Goal: Task Accomplishment & Management: Use online tool/utility

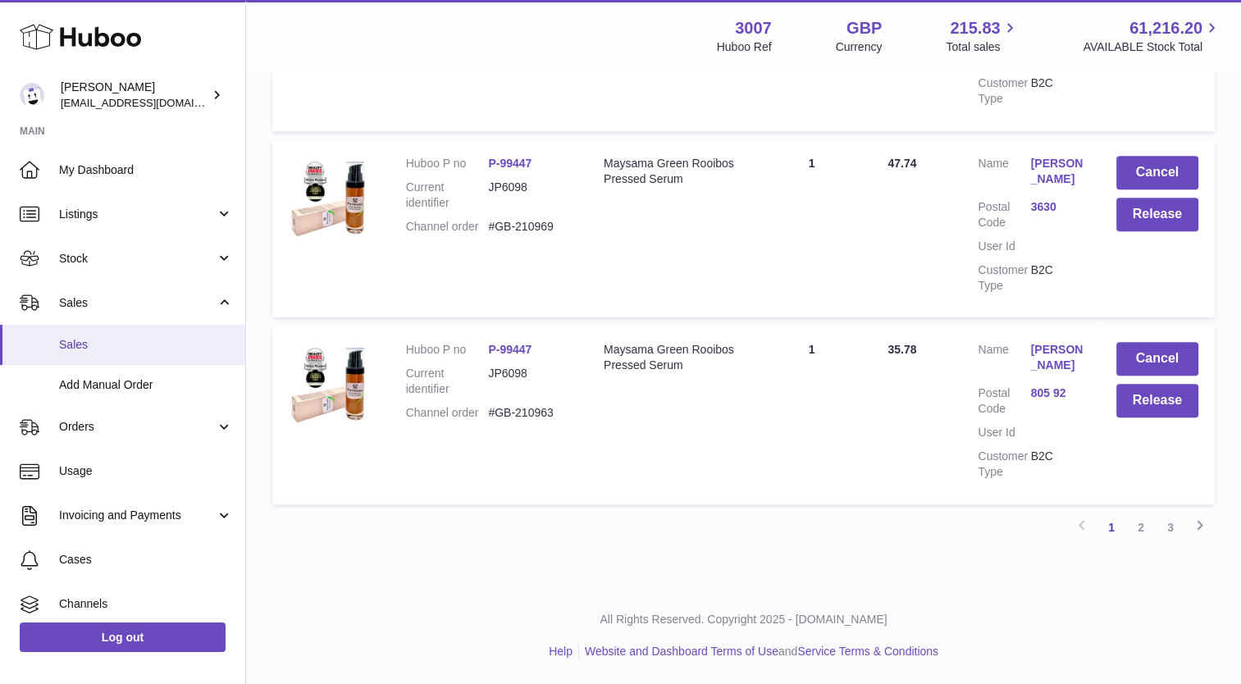
click at [104, 344] on span "Sales" at bounding box center [146, 345] width 174 height 16
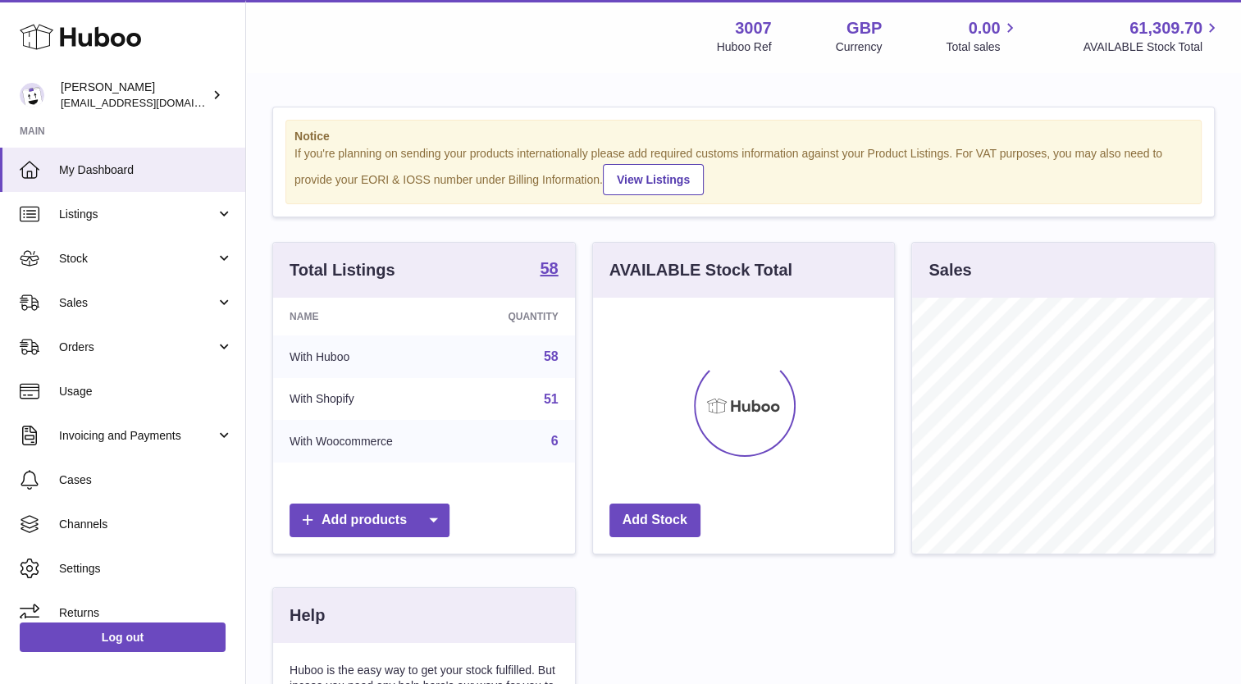
scroll to position [256, 302]
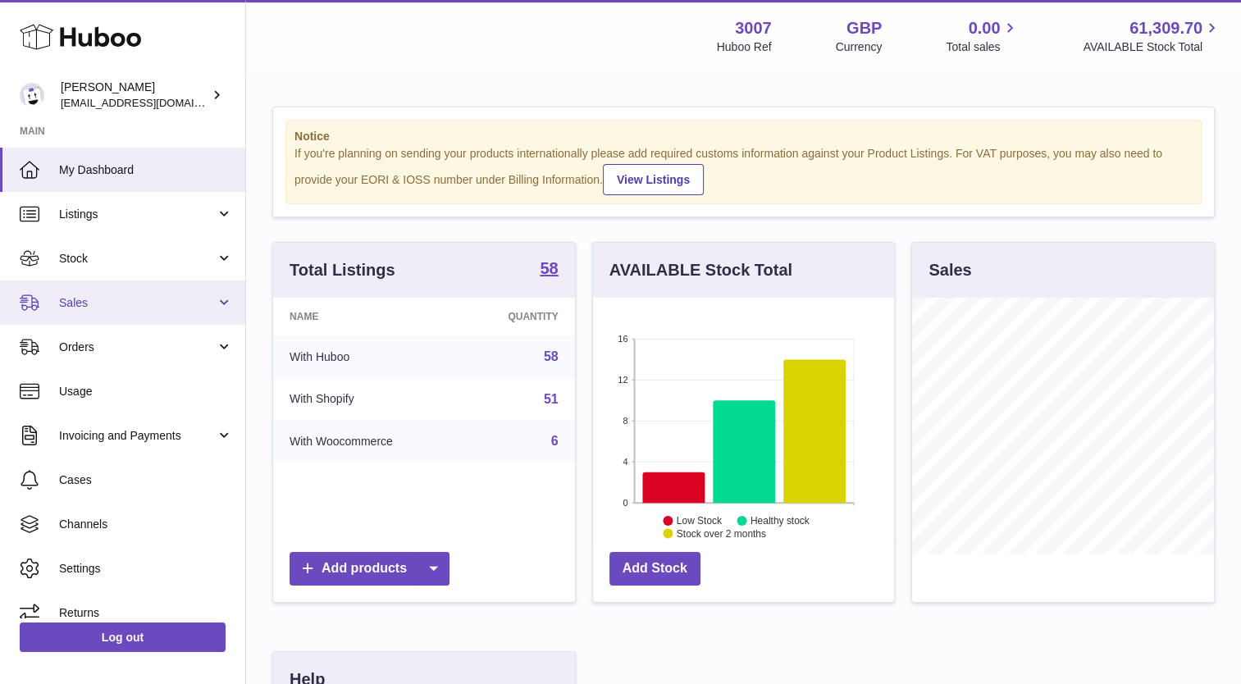
click at [92, 305] on span "Sales" at bounding box center [137, 303] width 157 height 16
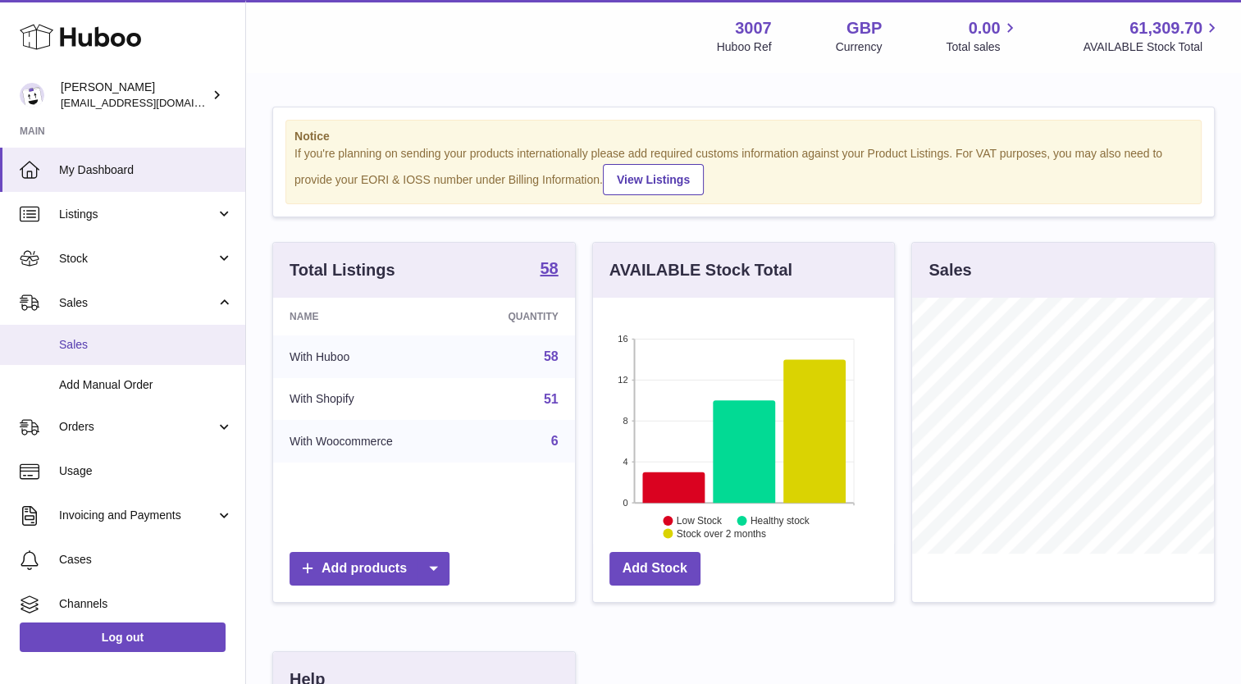
click at [96, 344] on span "Sales" at bounding box center [146, 345] width 174 height 16
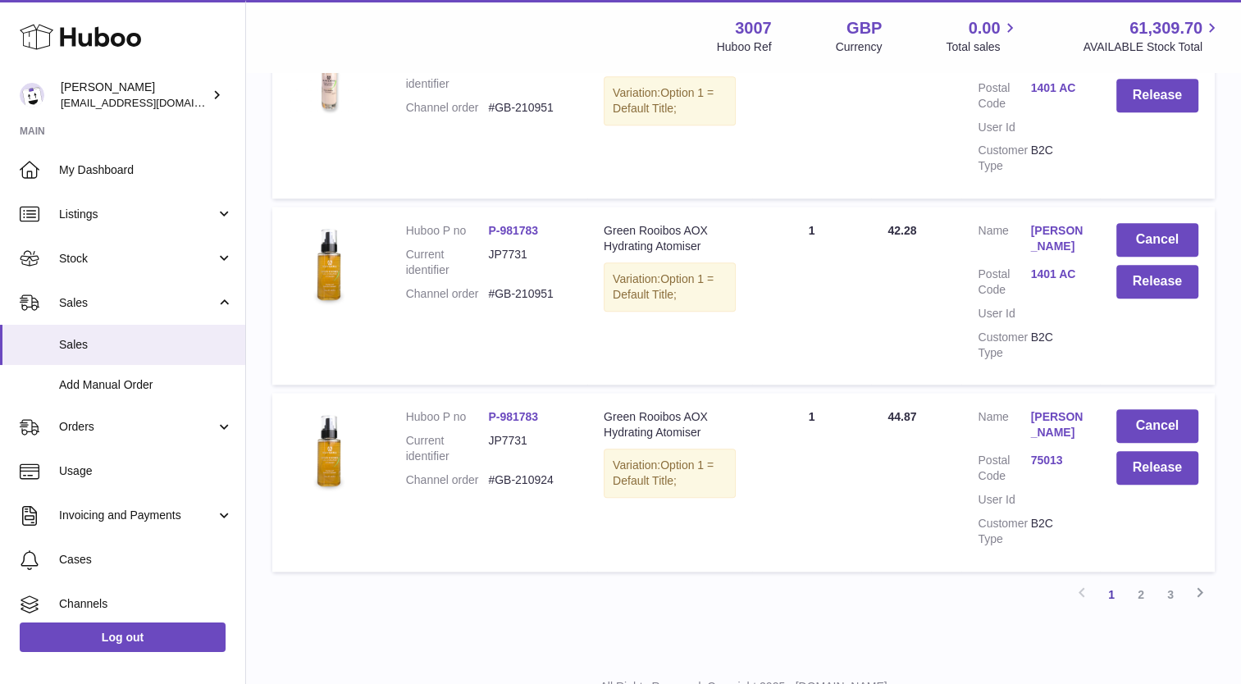
scroll to position [1706, 0]
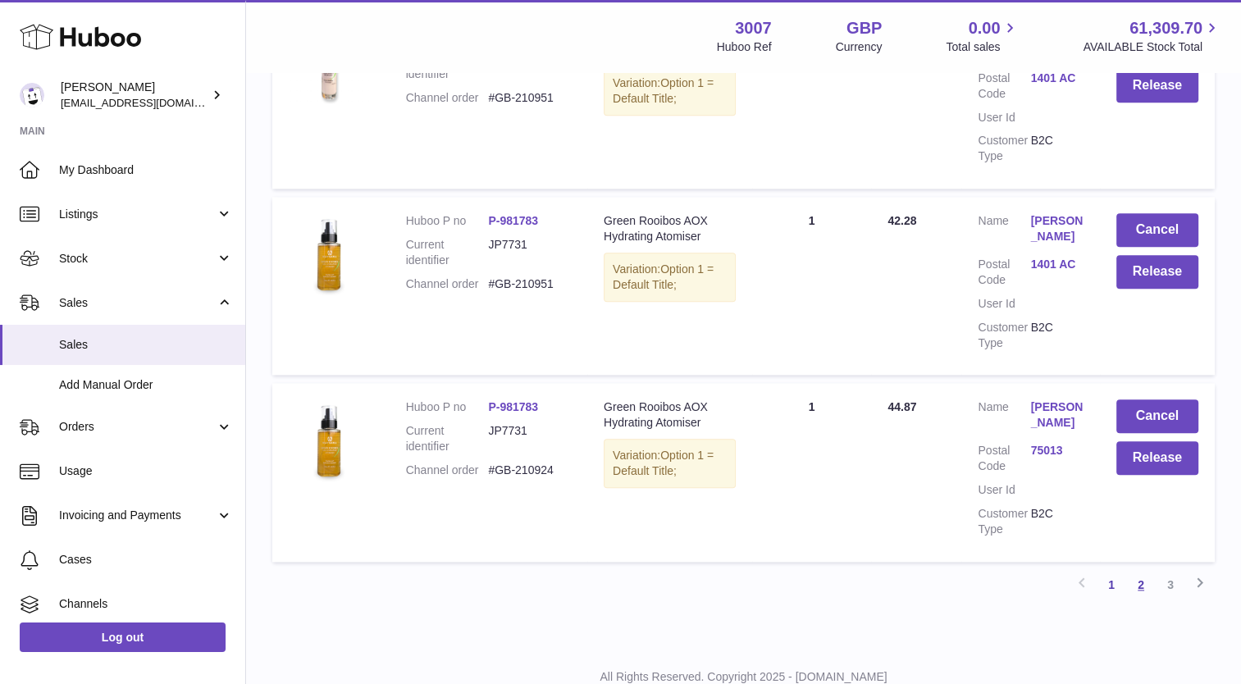
click at [1142, 599] on link "2" at bounding box center [1141, 585] width 30 height 30
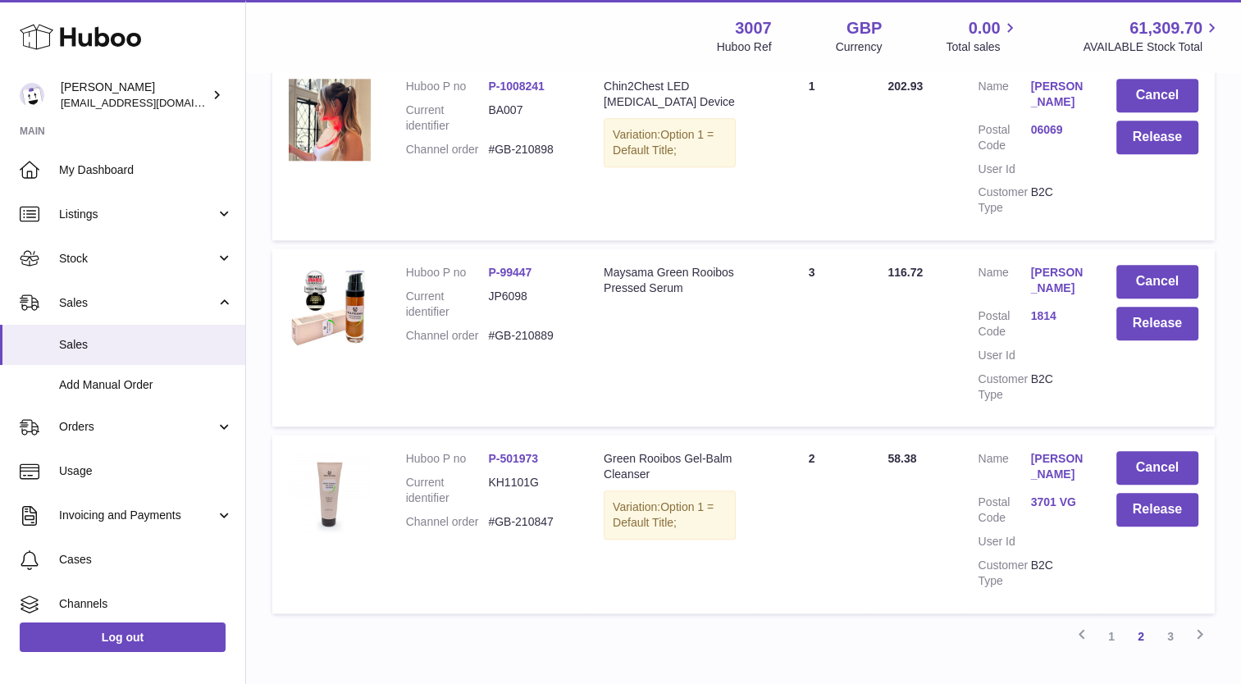
scroll to position [1758, 0]
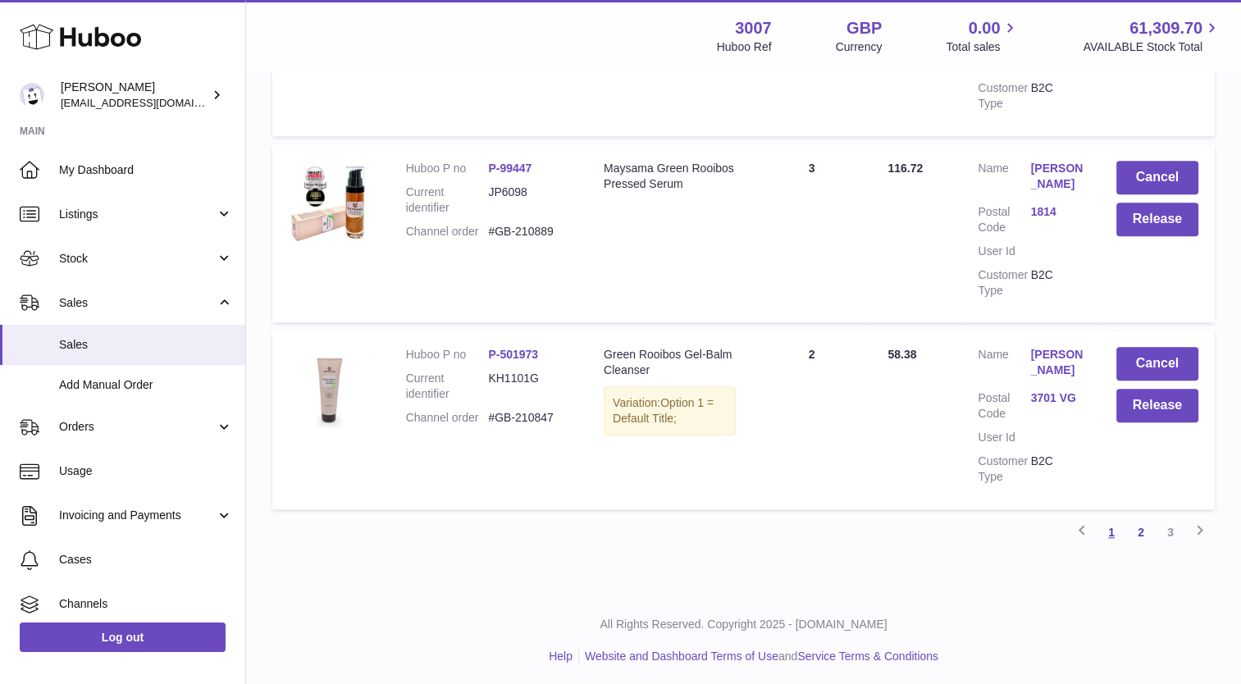
click at [1109, 531] on link "1" at bounding box center [1112, 533] width 30 height 30
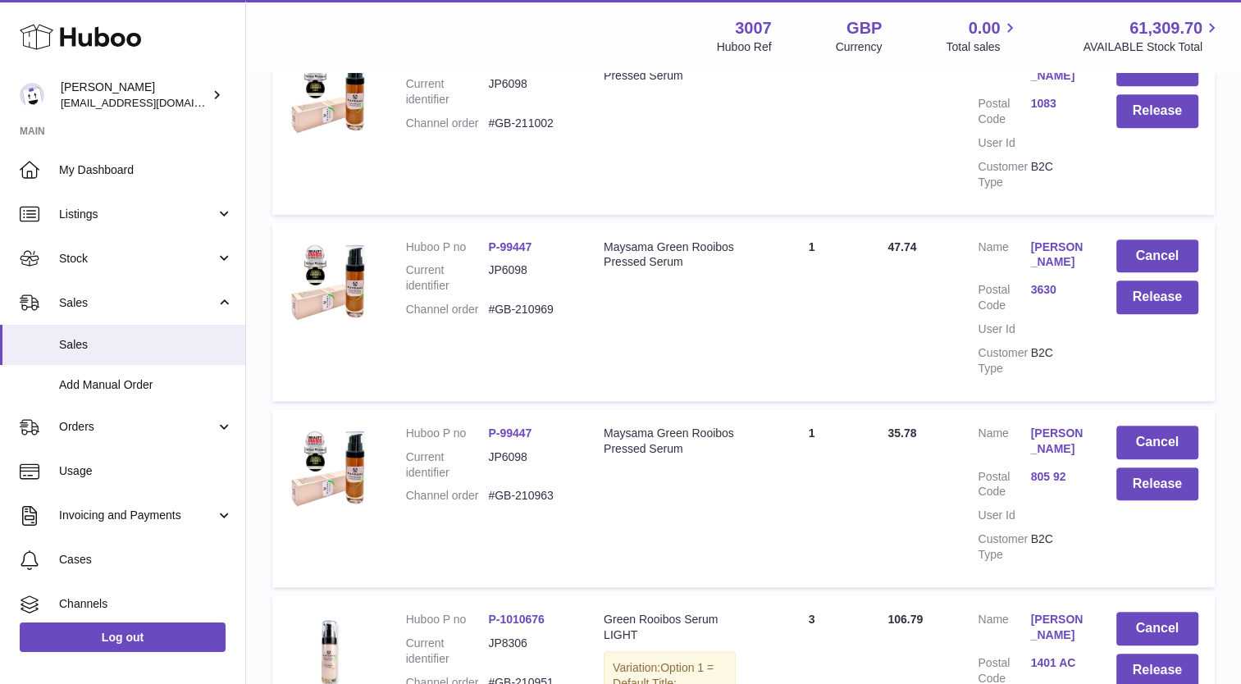
scroll to position [1069, 0]
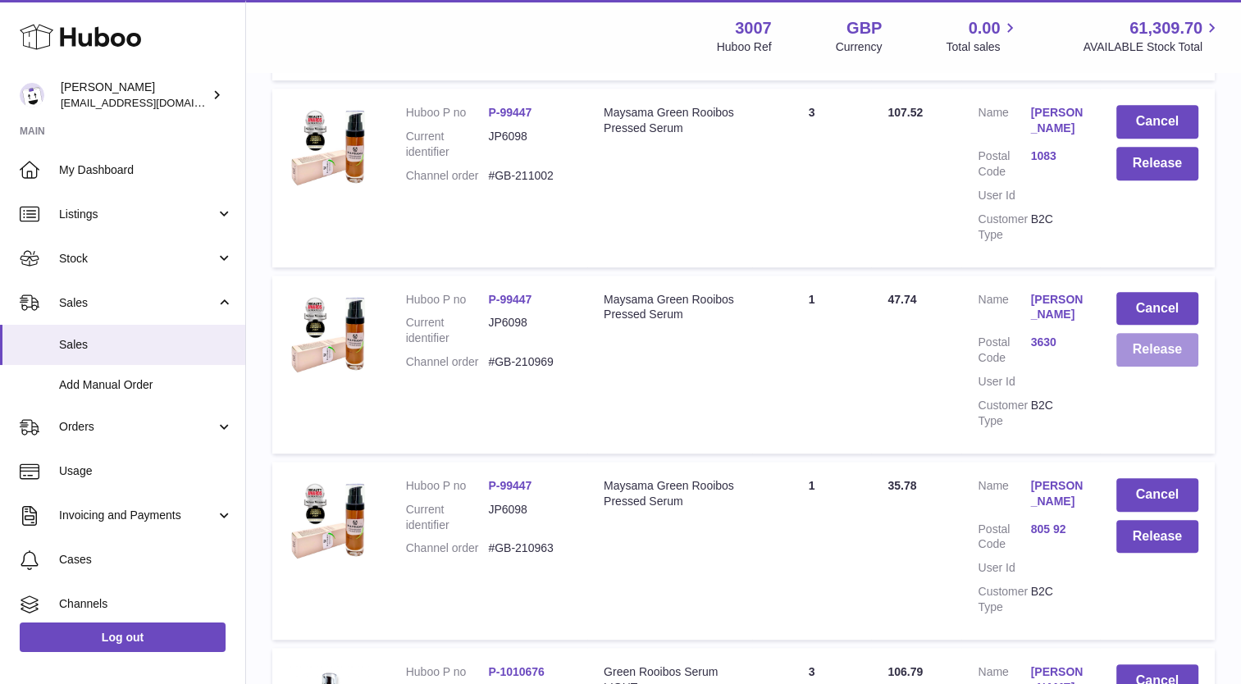
click at [1152, 356] on button "Release" at bounding box center [1157, 350] width 82 height 34
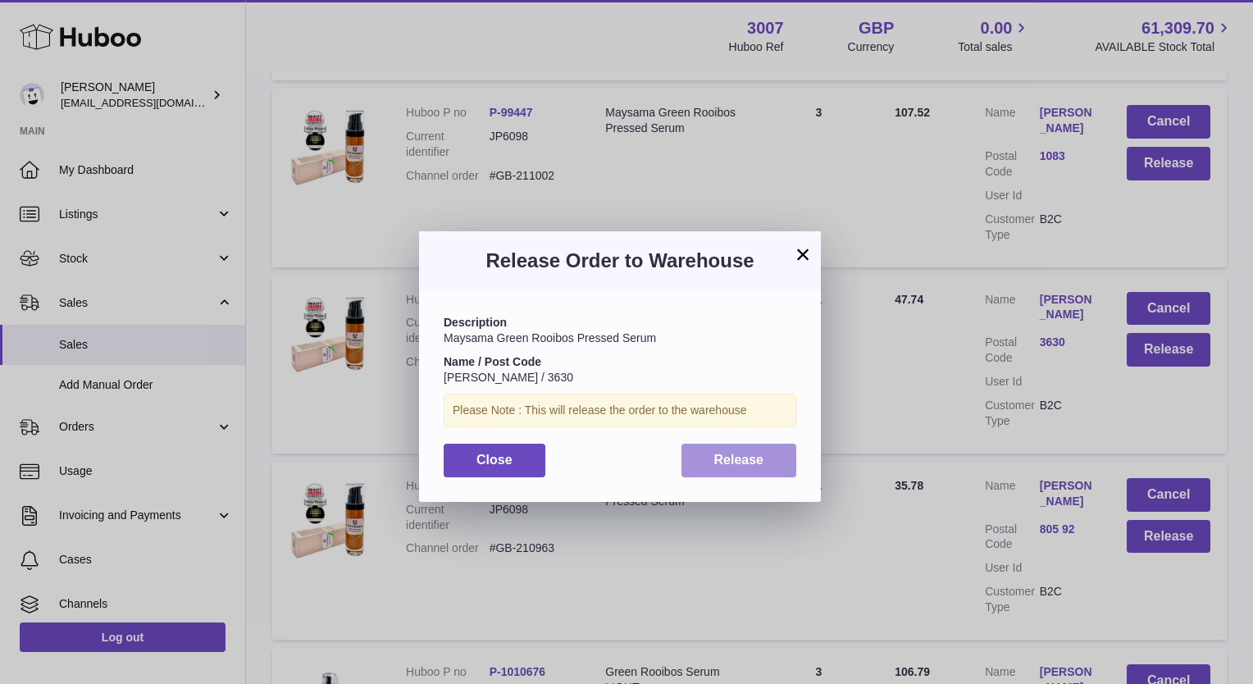
click at [725, 469] on button "Release" at bounding box center [740, 461] width 116 height 34
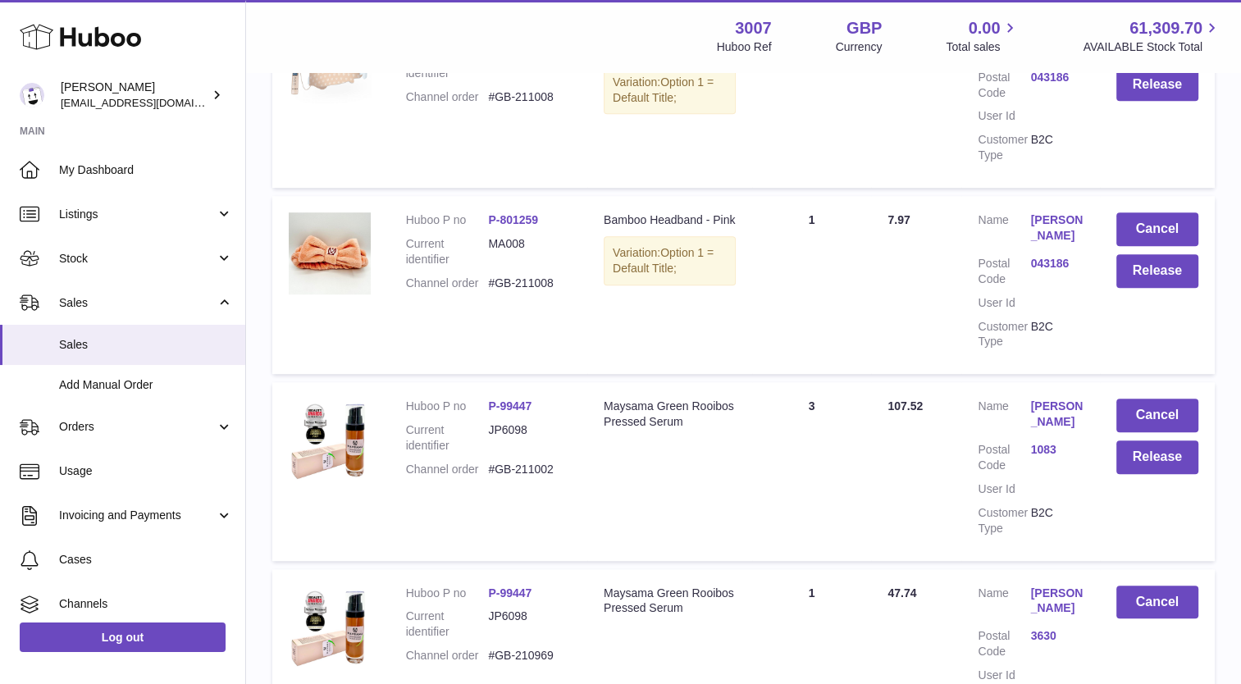
scroll to position [782, 0]
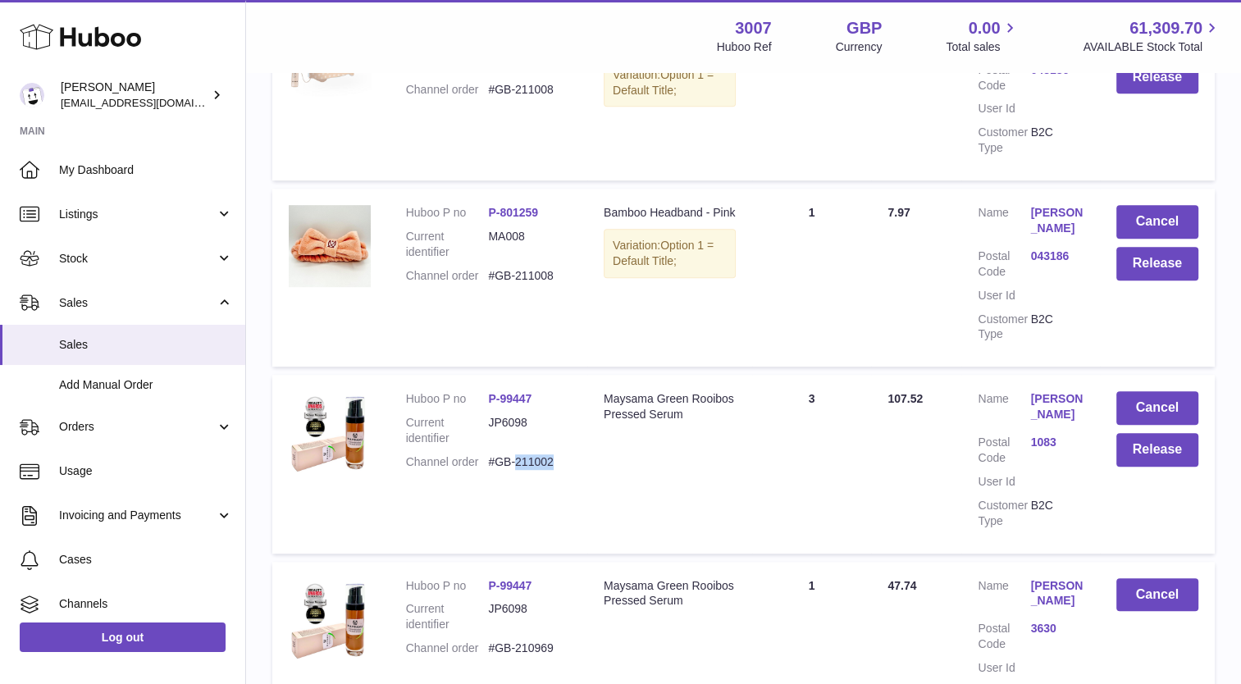
drag, startPoint x: 566, startPoint y: 459, endPoint x: 518, endPoint y: 458, distance: 48.4
click at [518, 458] on dd "#GB-211002" at bounding box center [529, 462] width 83 height 16
copy dd "211002"
click at [1168, 453] on button "Release" at bounding box center [1157, 450] width 82 height 34
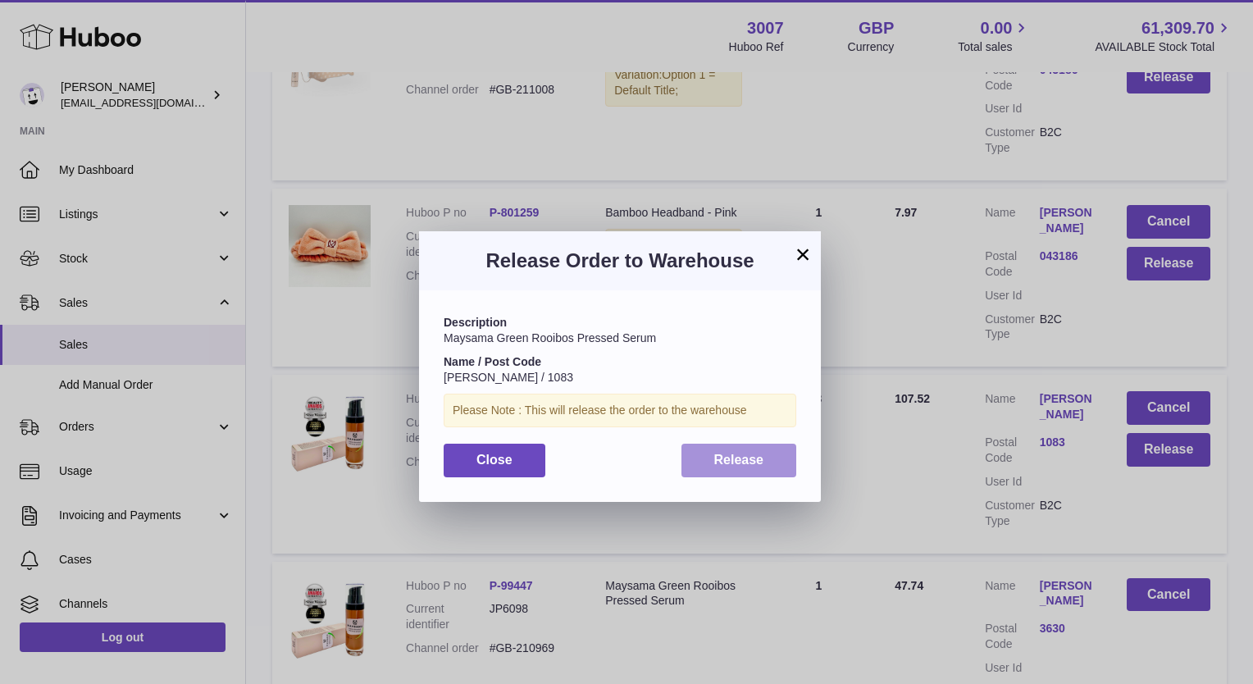
click at [718, 454] on span "Release" at bounding box center [739, 460] width 50 height 14
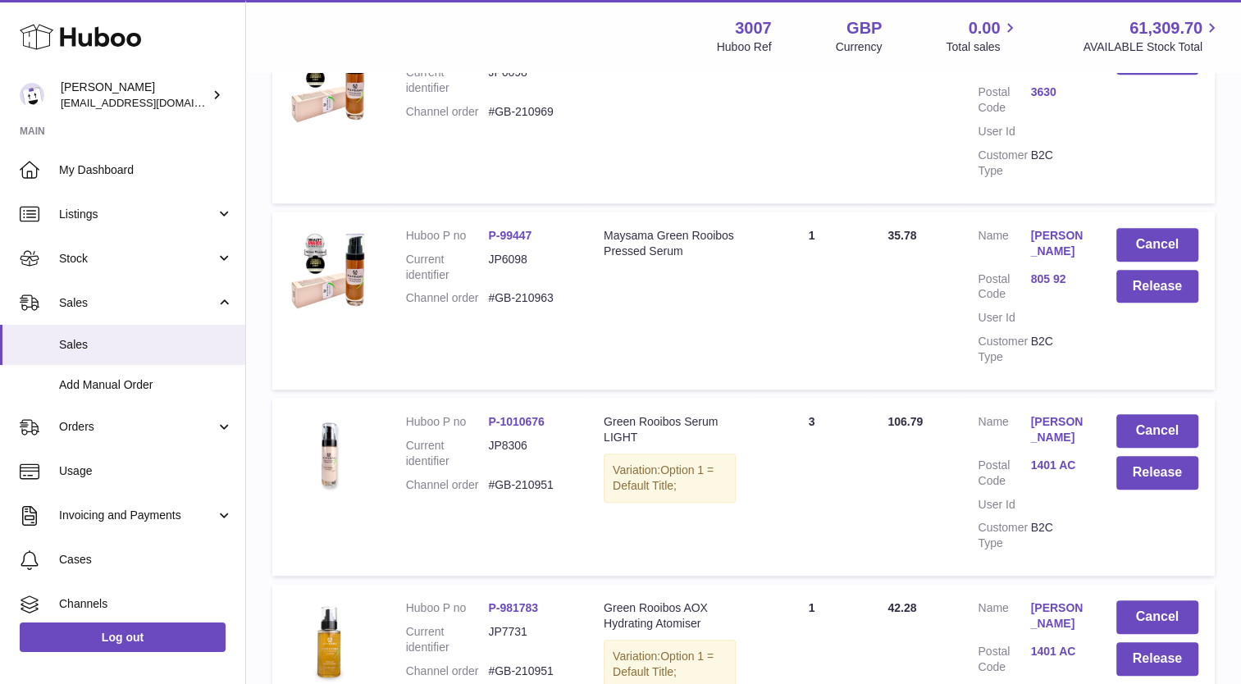
scroll to position [1329, 0]
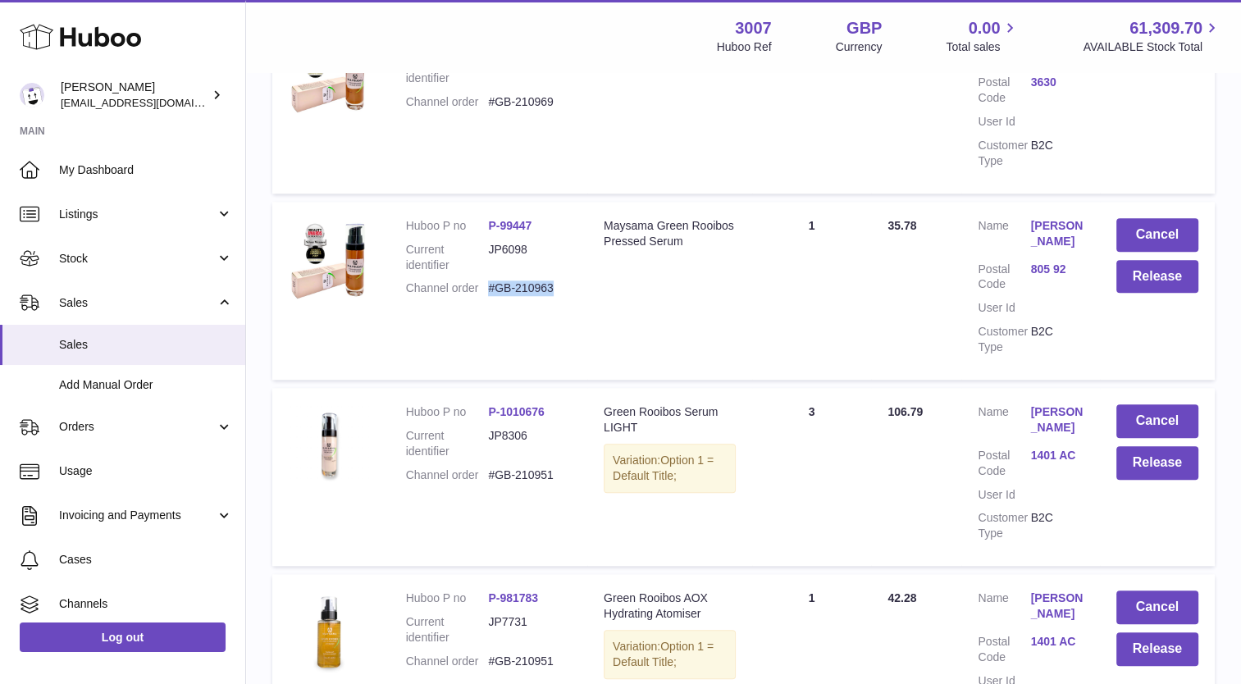
drag, startPoint x: 568, startPoint y: 300, endPoint x: 490, endPoint y: 297, distance: 77.2
click at [490, 296] on dd "#GB-210963" at bounding box center [529, 289] width 83 height 16
copy dd "#GB-210963"
click at [1178, 294] on button "Release" at bounding box center [1157, 277] width 82 height 34
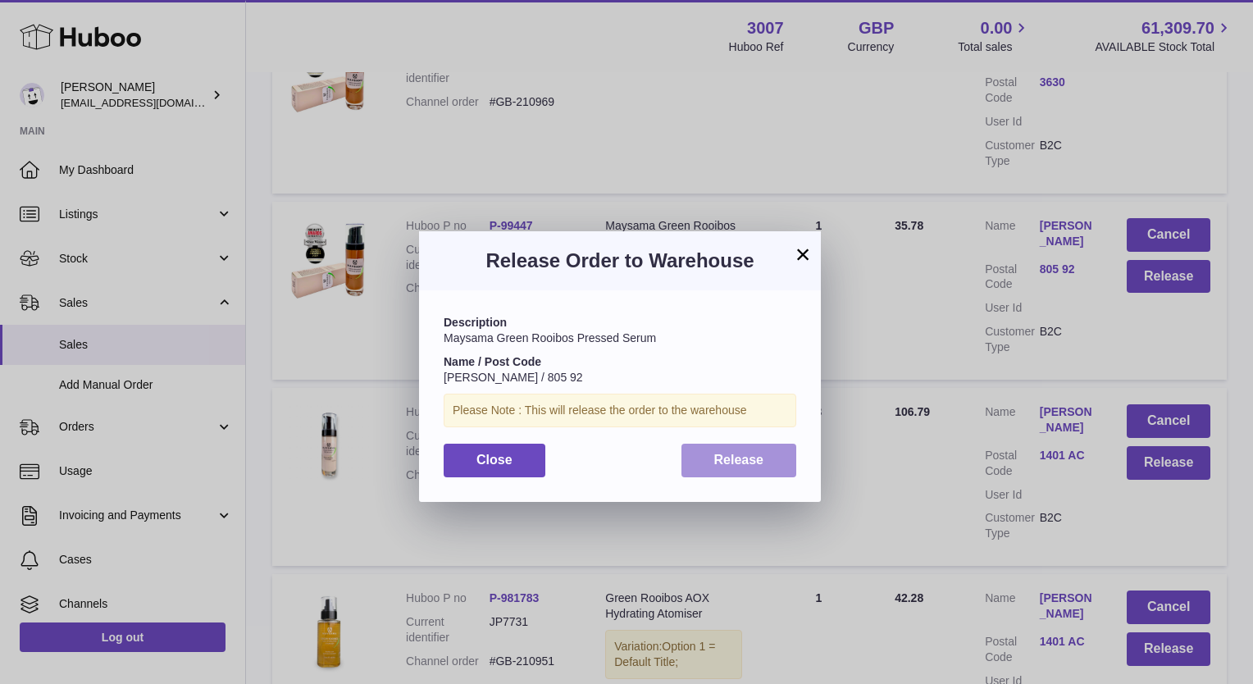
click at [741, 459] on span "Release" at bounding box center [739, 460] width 50 height 14
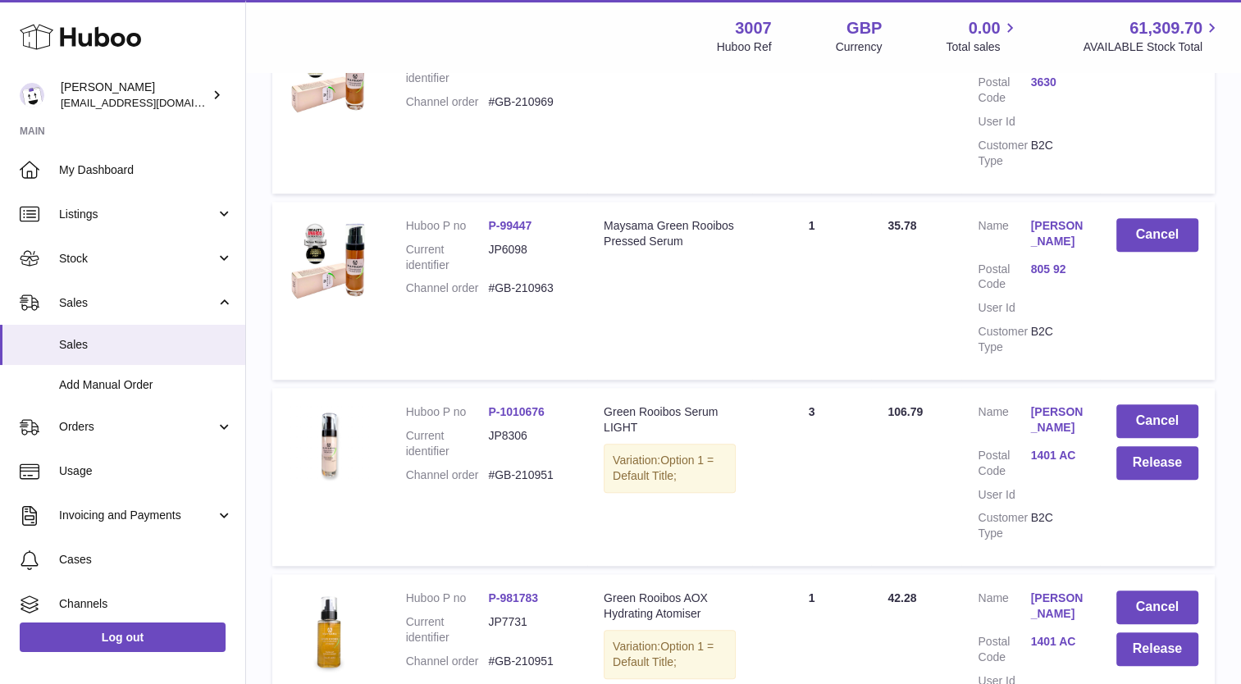
drag, startPoint x: 1248, startPoint y: 393, endPoint x: 682, endPoint y: 52, distance: 659.7
click at [682, 52] on div "Menu Huboo 3007 Huboo Ref GBP Currency 0.00 Total sales 61,309.70 AVAILABLE Sto…" at bounding box center [744, 36] width 956 height 38
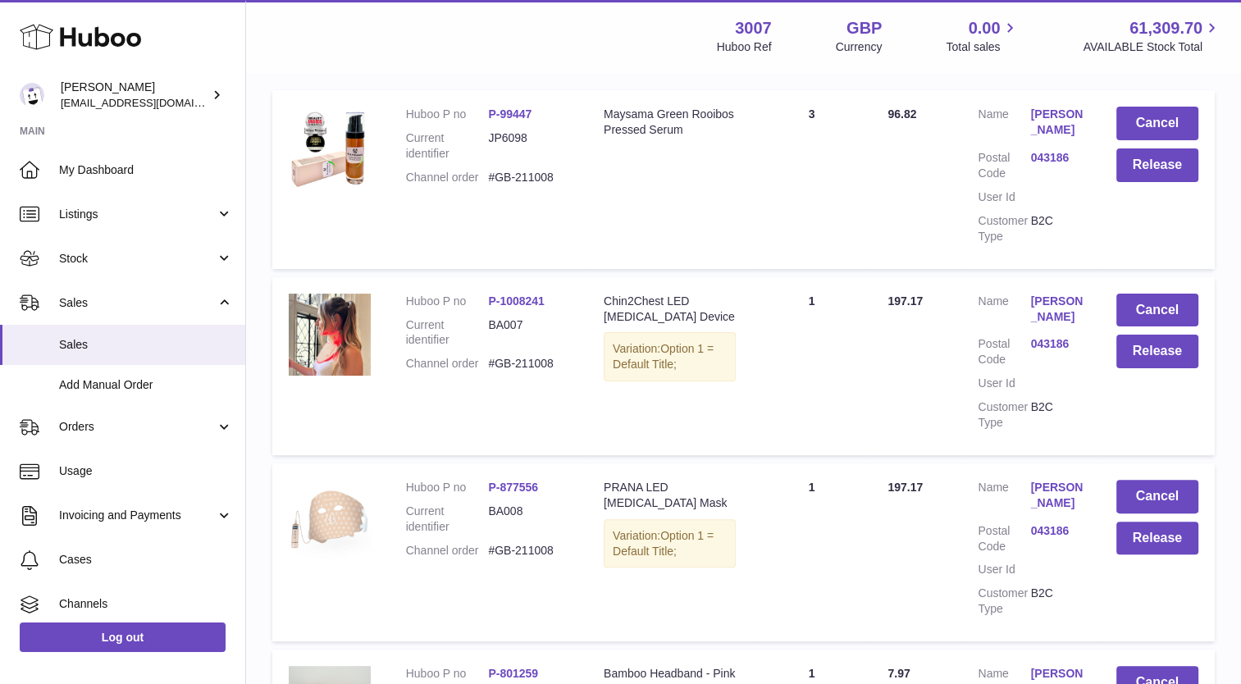
scroll to position [316, 0]
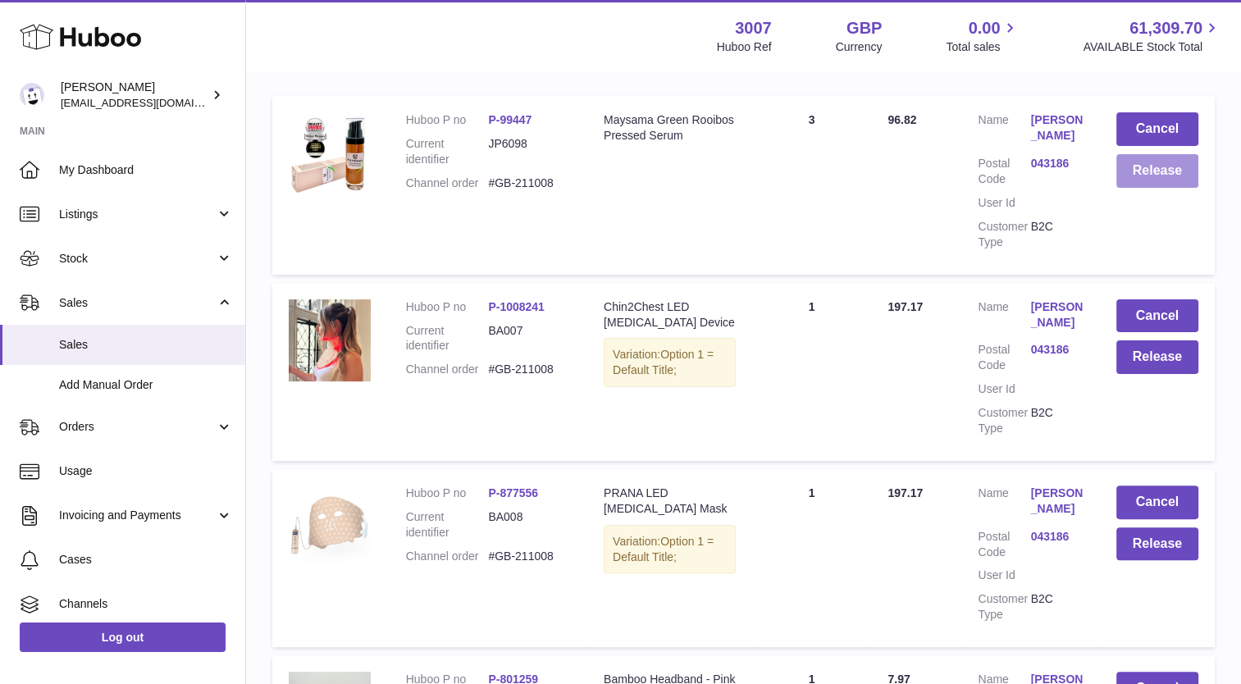
click at [1144, 176] on button "Release" at bounding box center [1157, 171] width 82 height 34
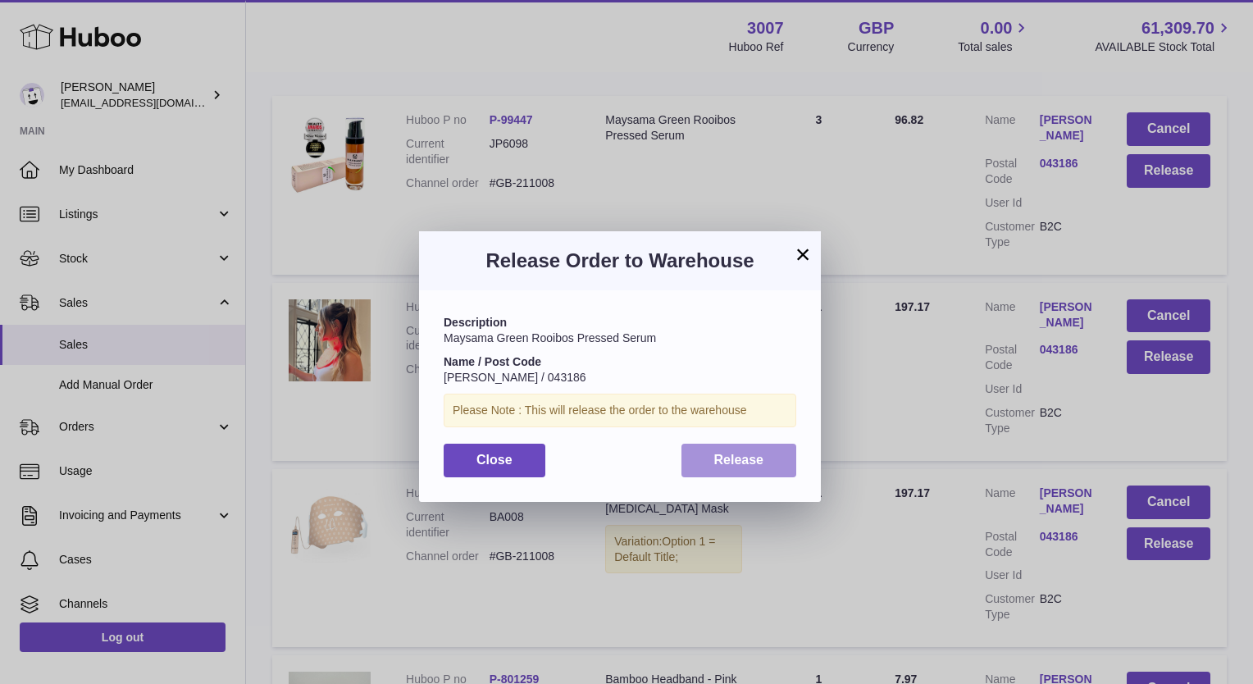
click at [746, 458] on span "Release" at bounding box center [739, 460] width 50 height 14
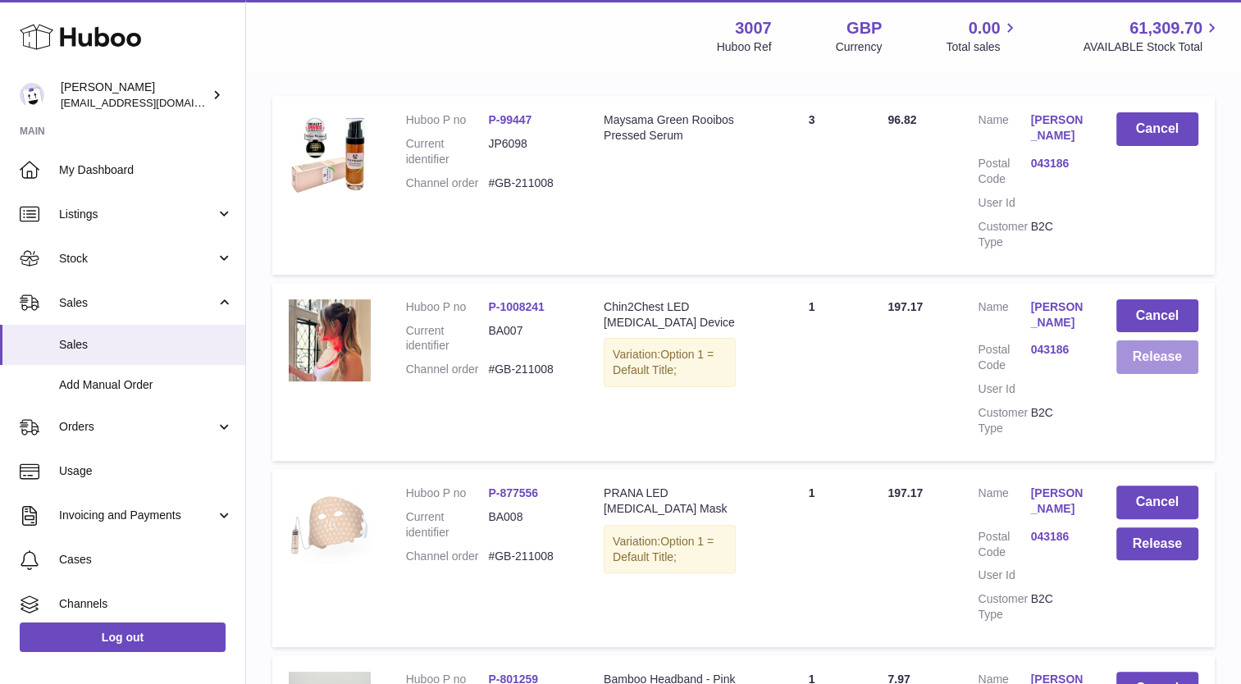
click at [1160, 367] on button "Release" at bounding box center [1157, 357] width 82 height 34
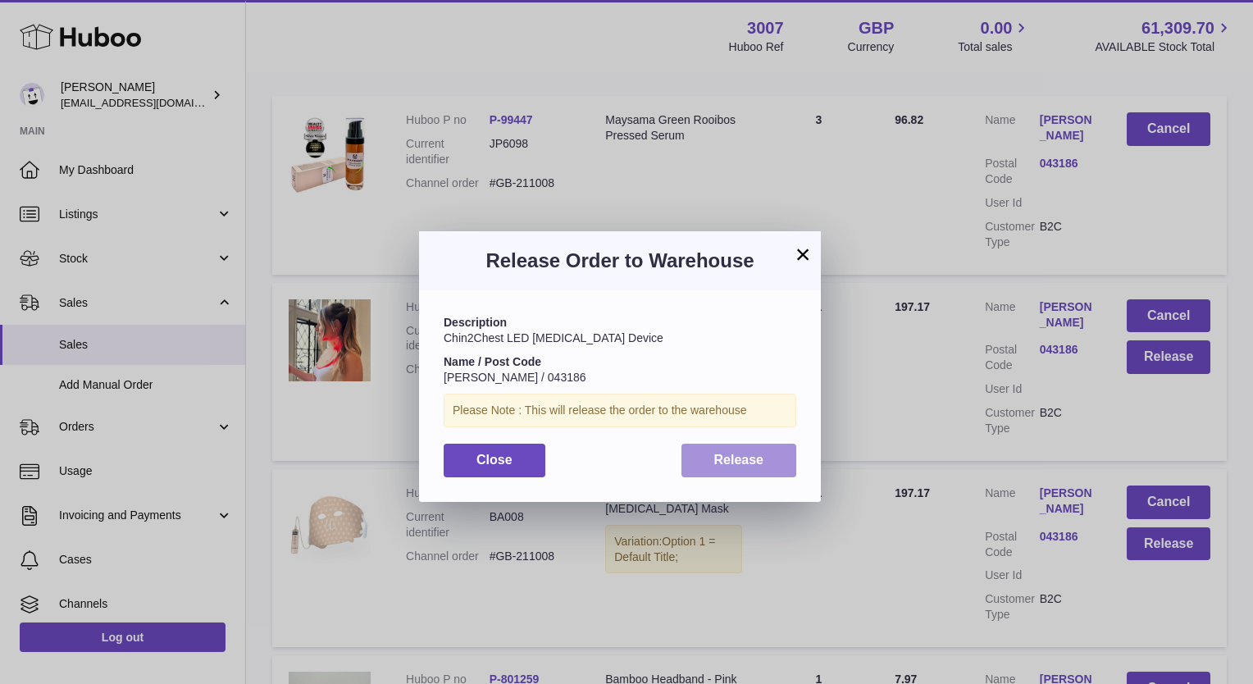
click at [736, 465] on span "Release" at bounding box center [739, 460] width 50 height 14
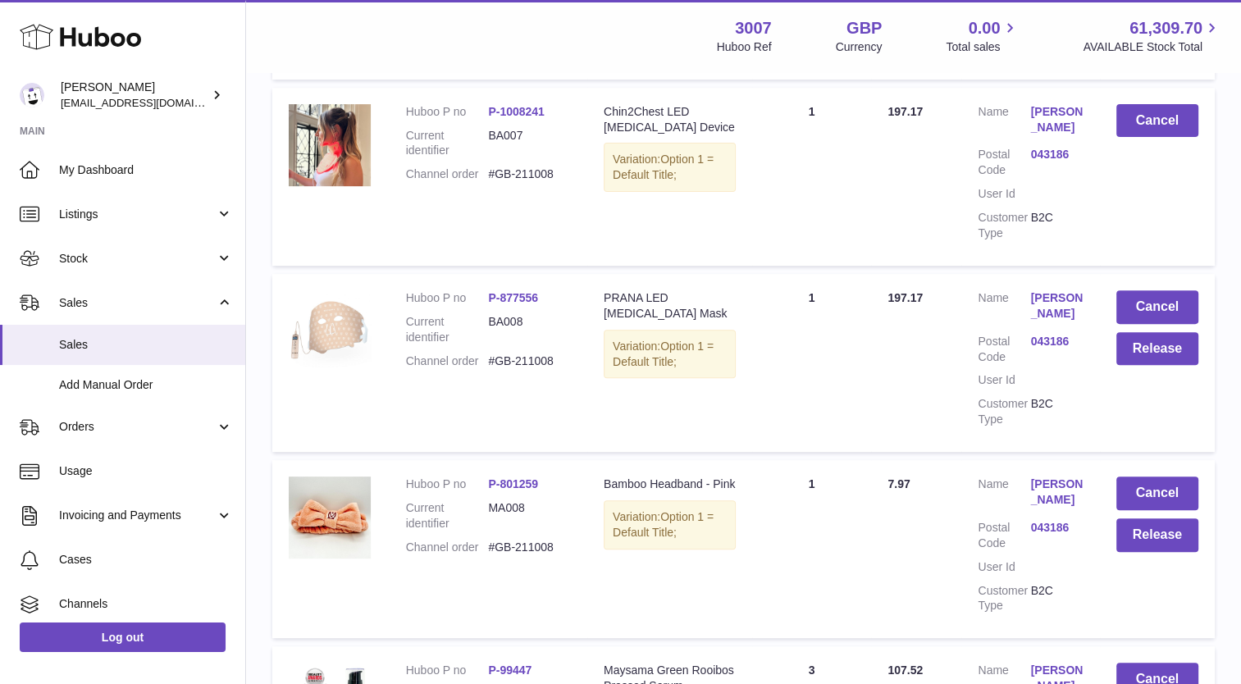
scroll to position [578, 0]
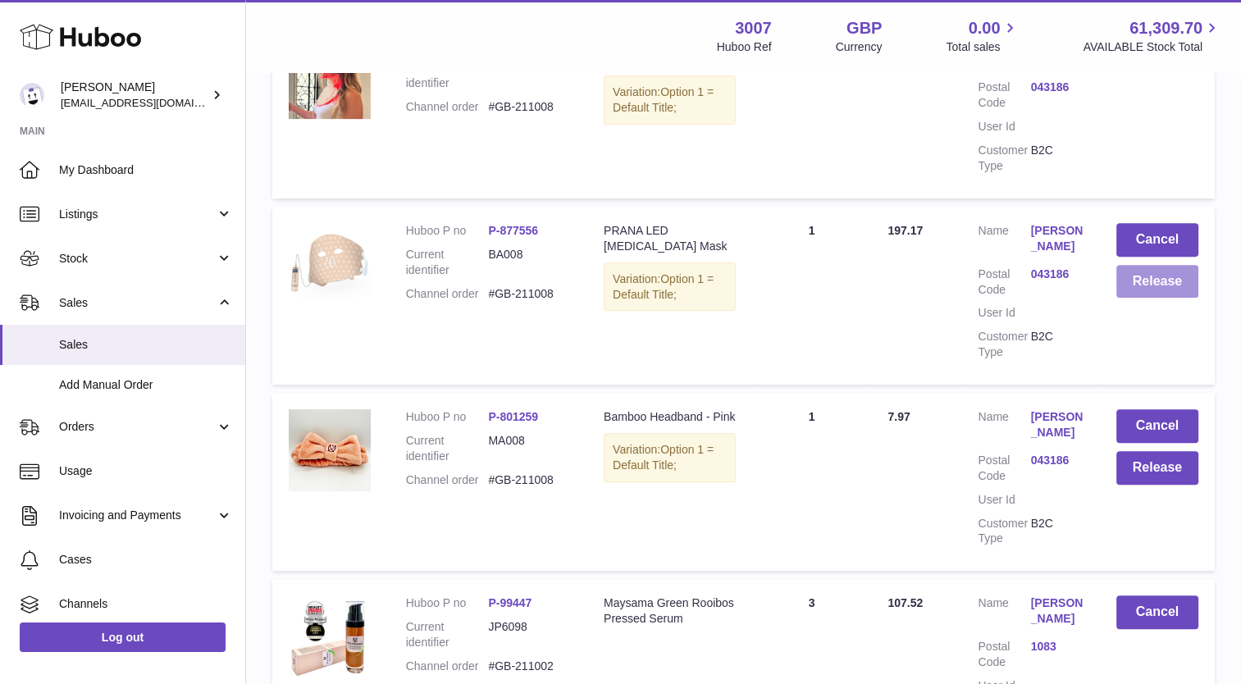
click at [1155, 289] on button "Release" at bounding box center [1157, 282] width 82 height 34
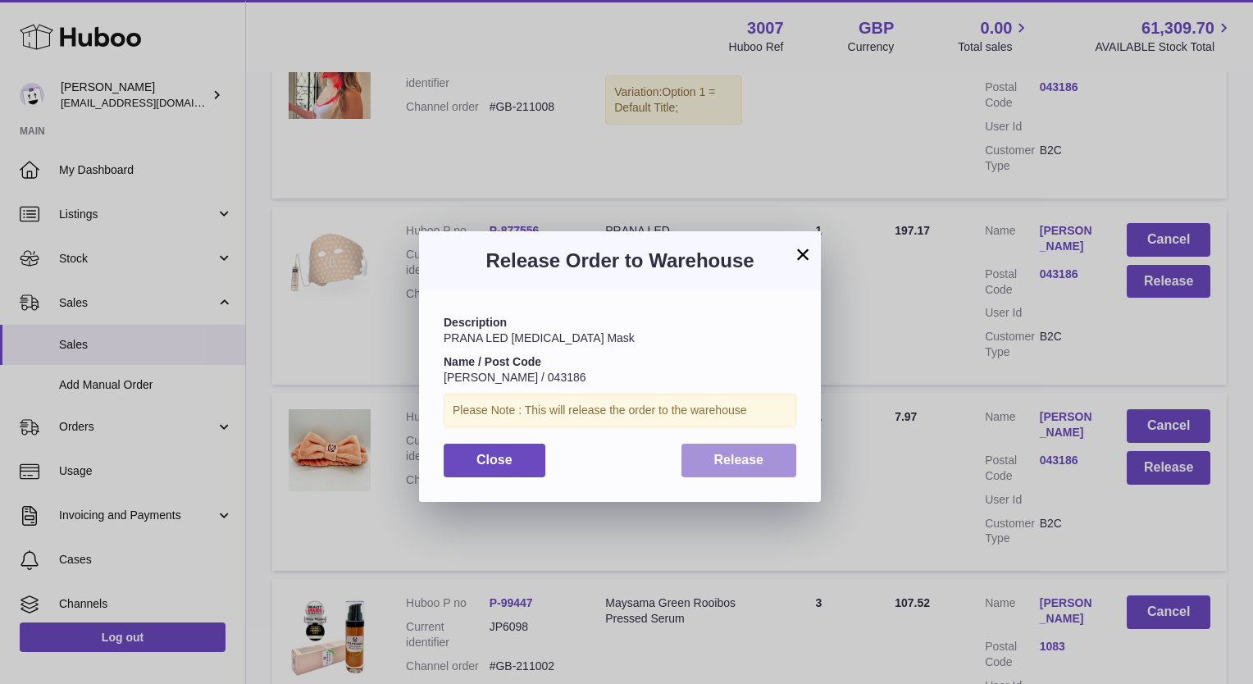
click at [756, 451] on button "Release" at bounding box center [740, 461] width 116 height 34
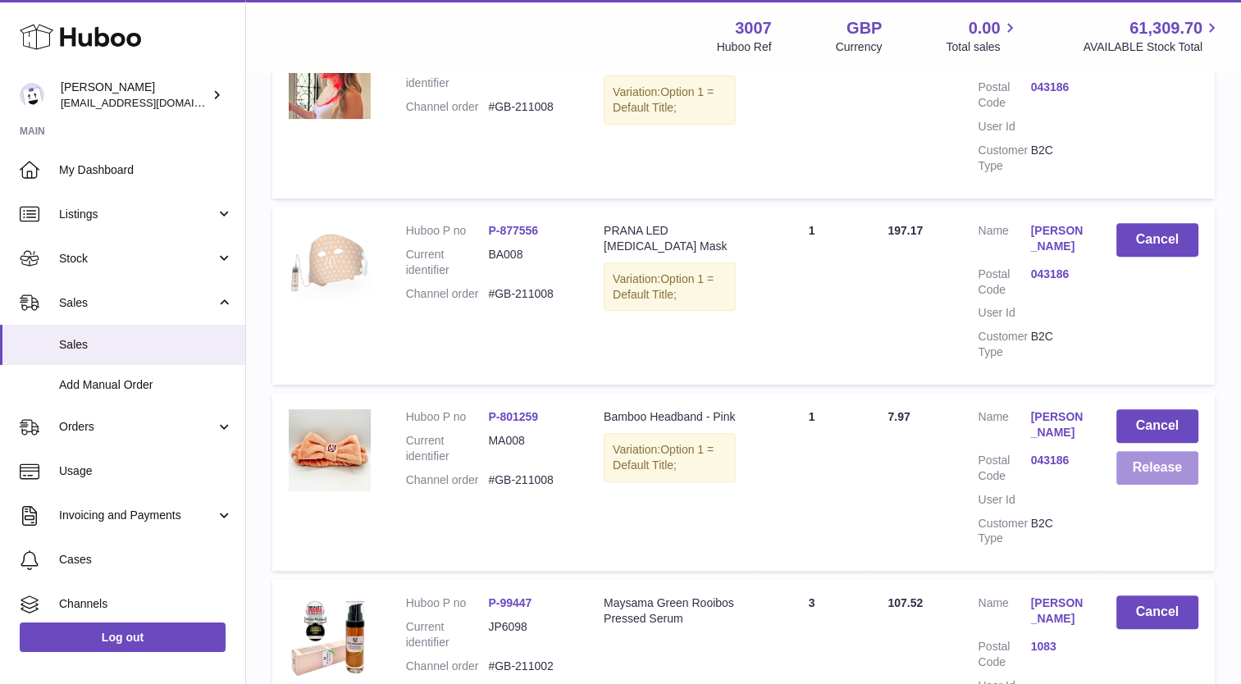
click at [1170, 468] on button "Release" at bounding box center [1157, 468] width 82 height 34
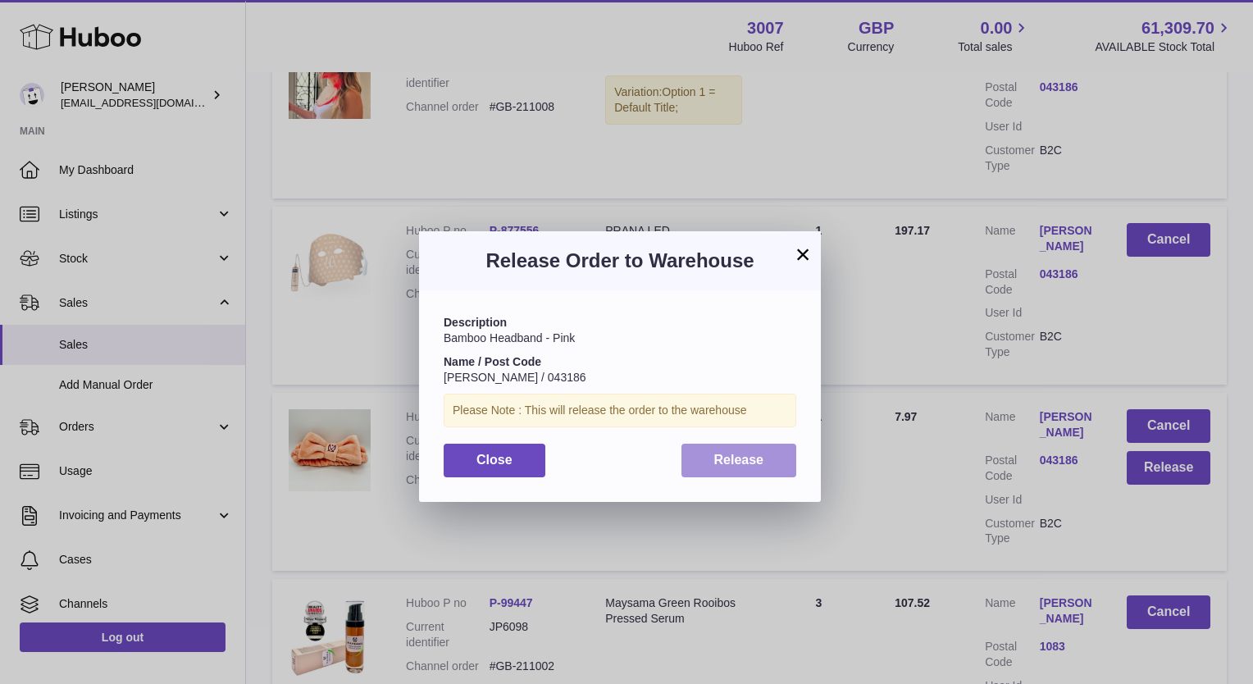
click at [728, 465] on span "Release" at bounding box center [739, 460] width 50 height 14
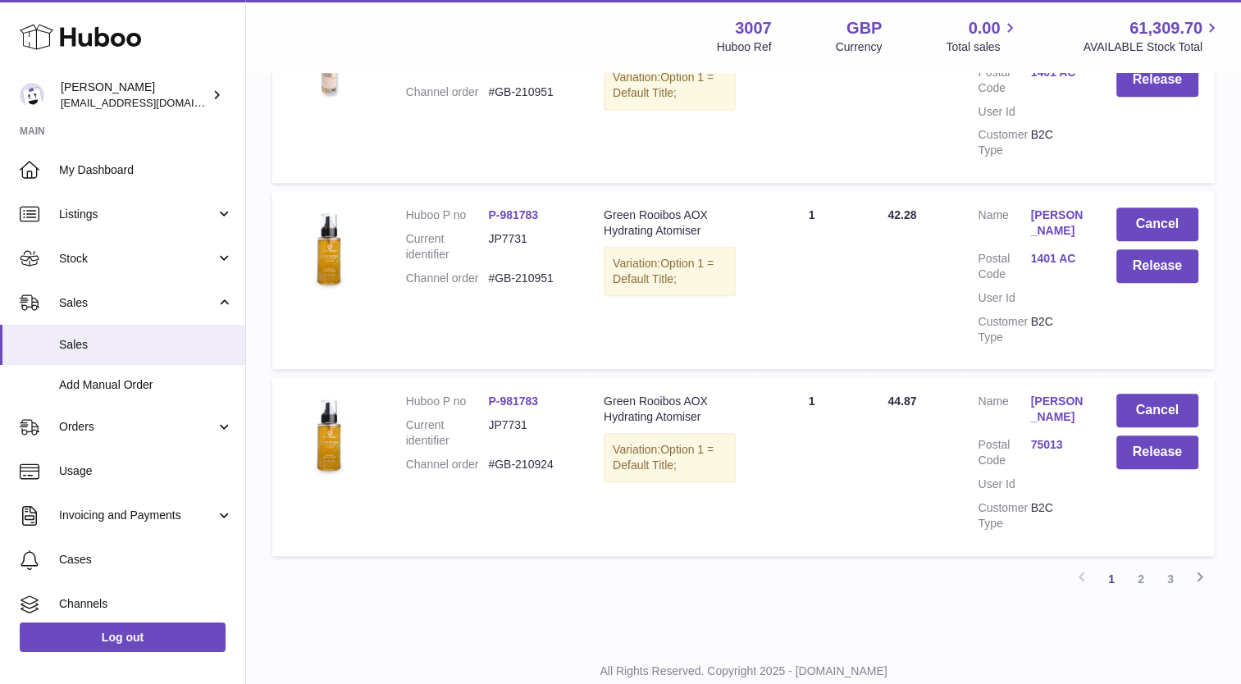
scroll to position [1717, 0]
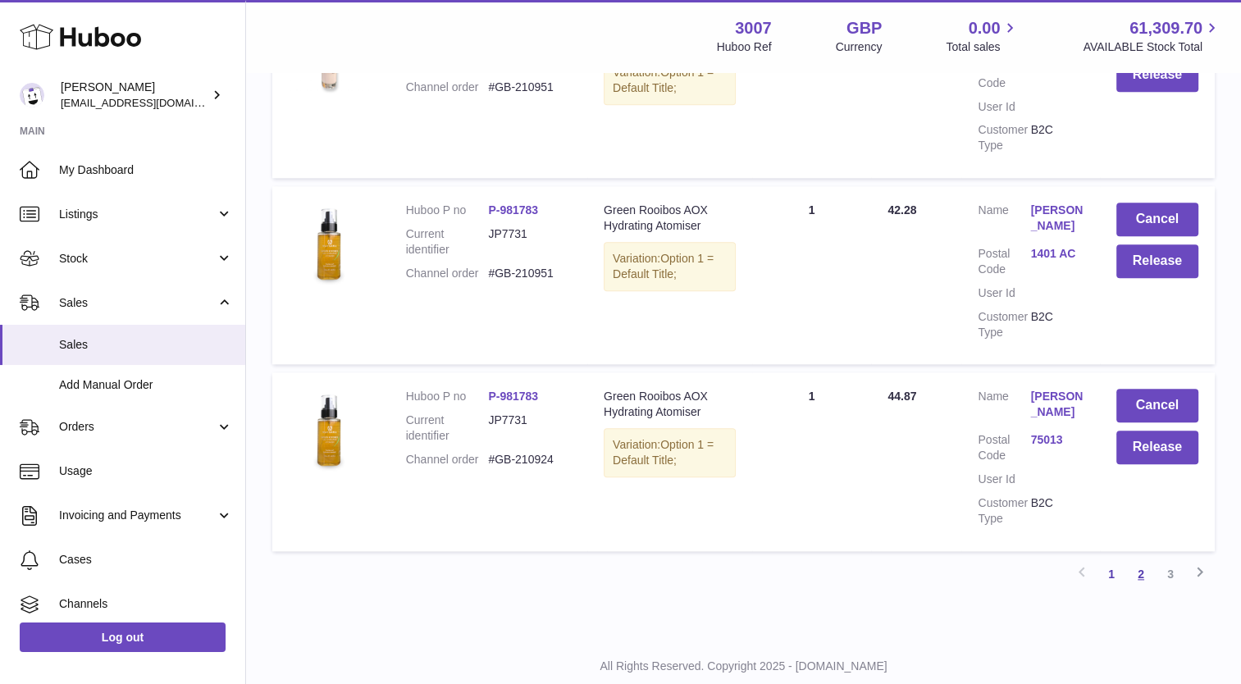
click at [1145, 589] on link "2" at bounding box center [1141, 574] width 30 height 30
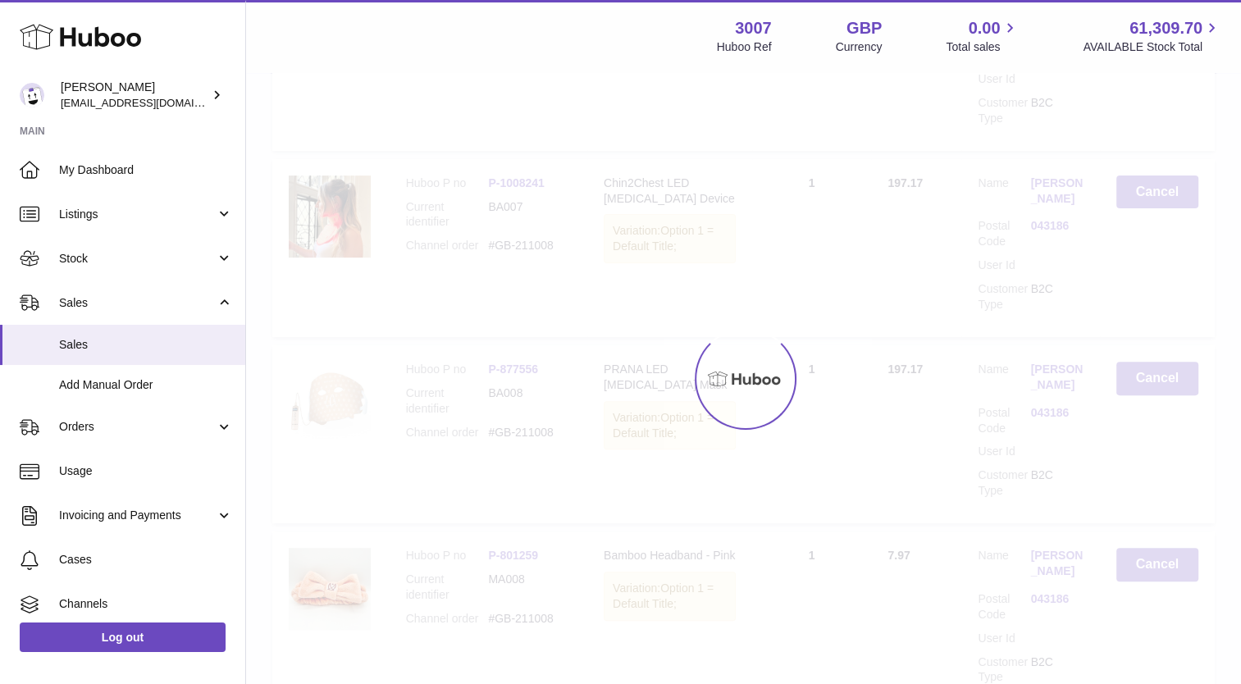
scroll to position [74, 0]
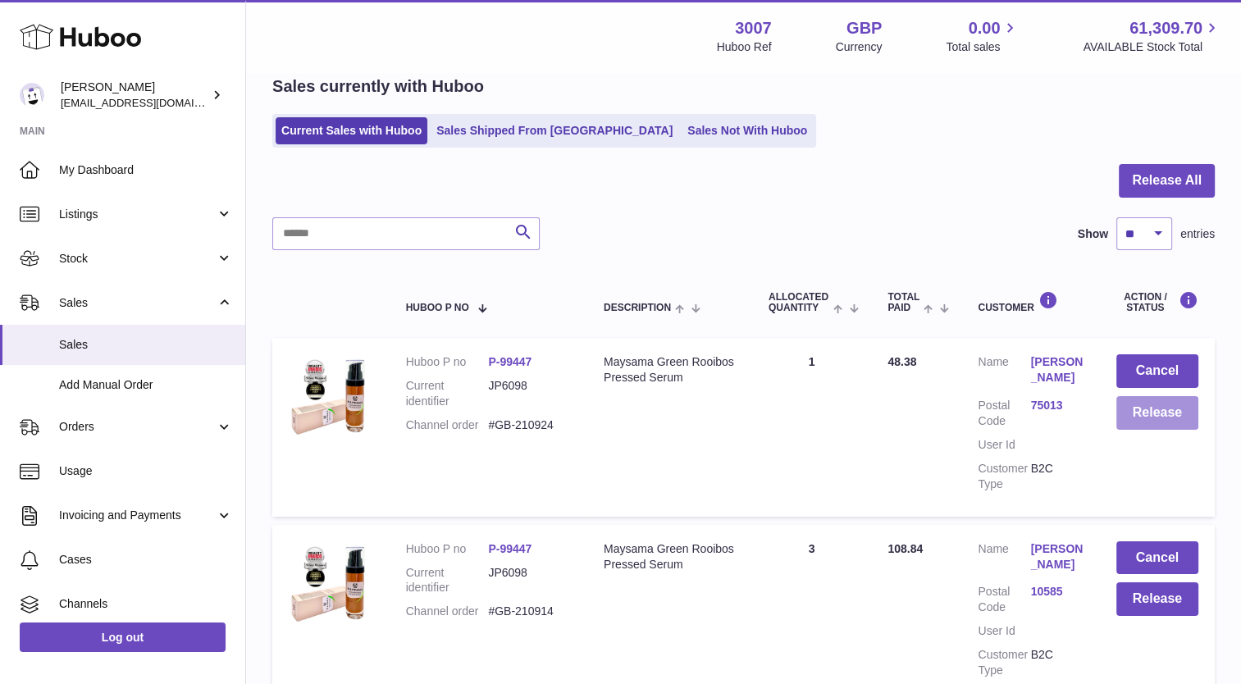
click at [1159, 417] on button "Release" at bounding box center [1157, 413] width 82 height 34
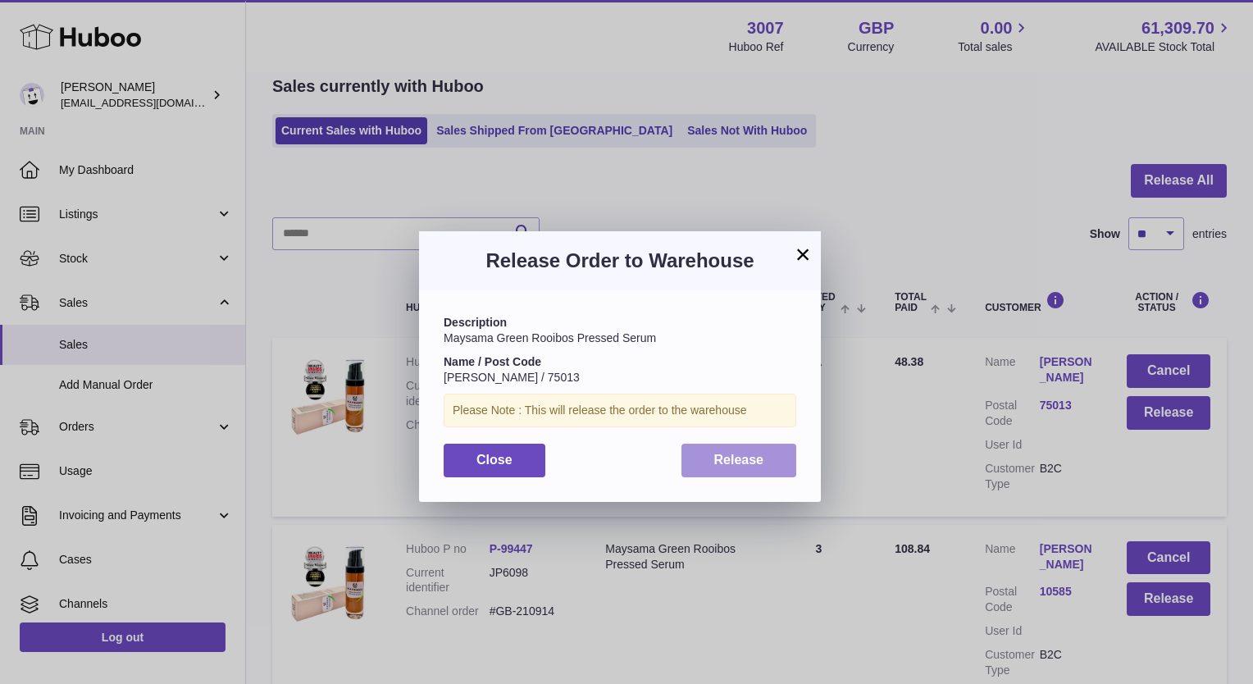
click at [776, 455] on button "Release" at bounding box center [740, 461] width 116 height 34
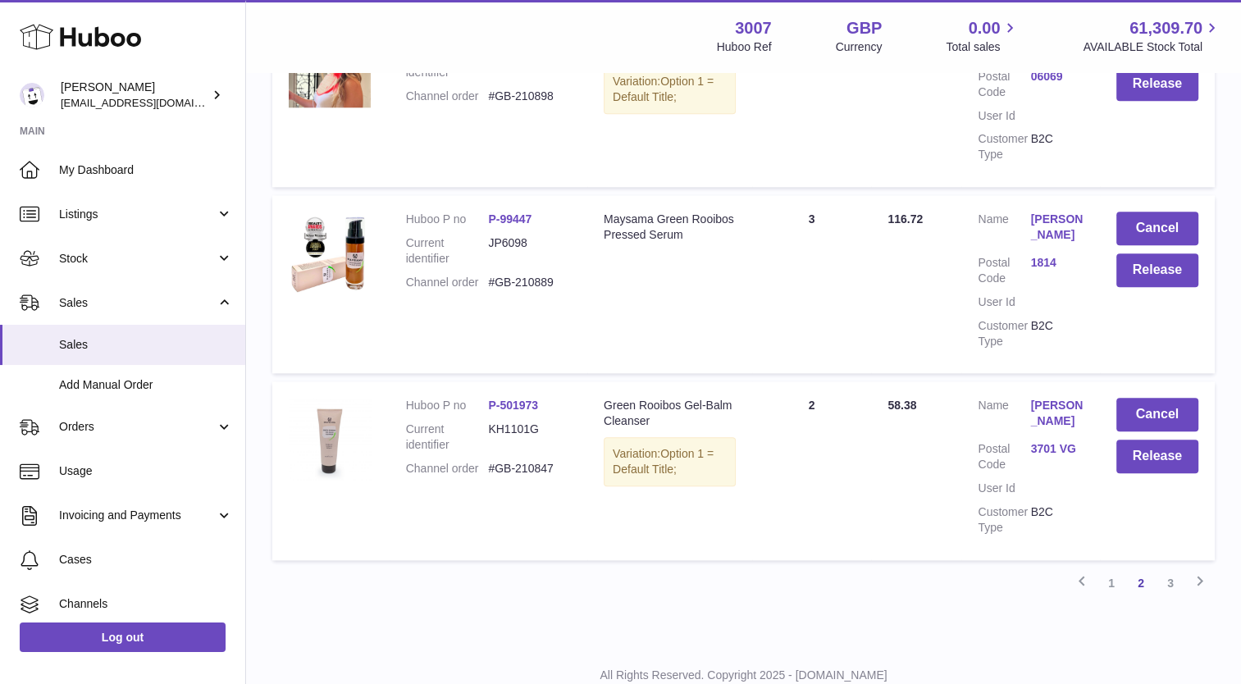
scroll to position [1758, 0]
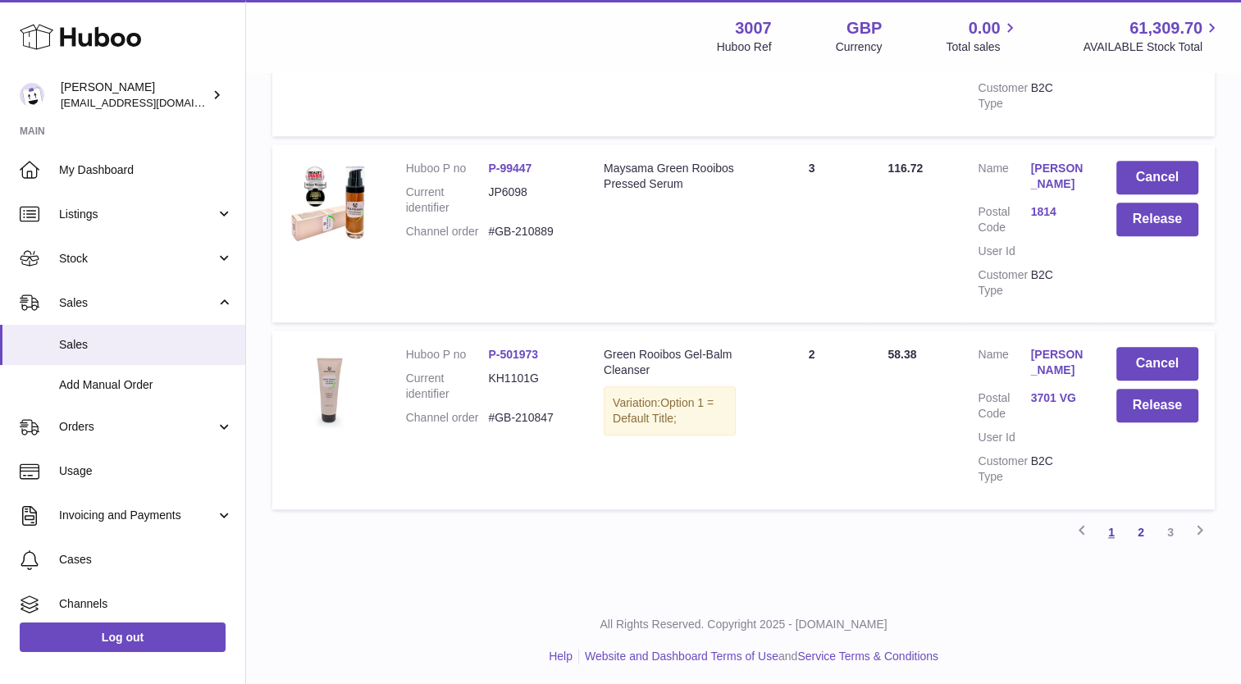
click at [1106, 527] on link "1" at bounding box center [1112, 533] width 30 height 30
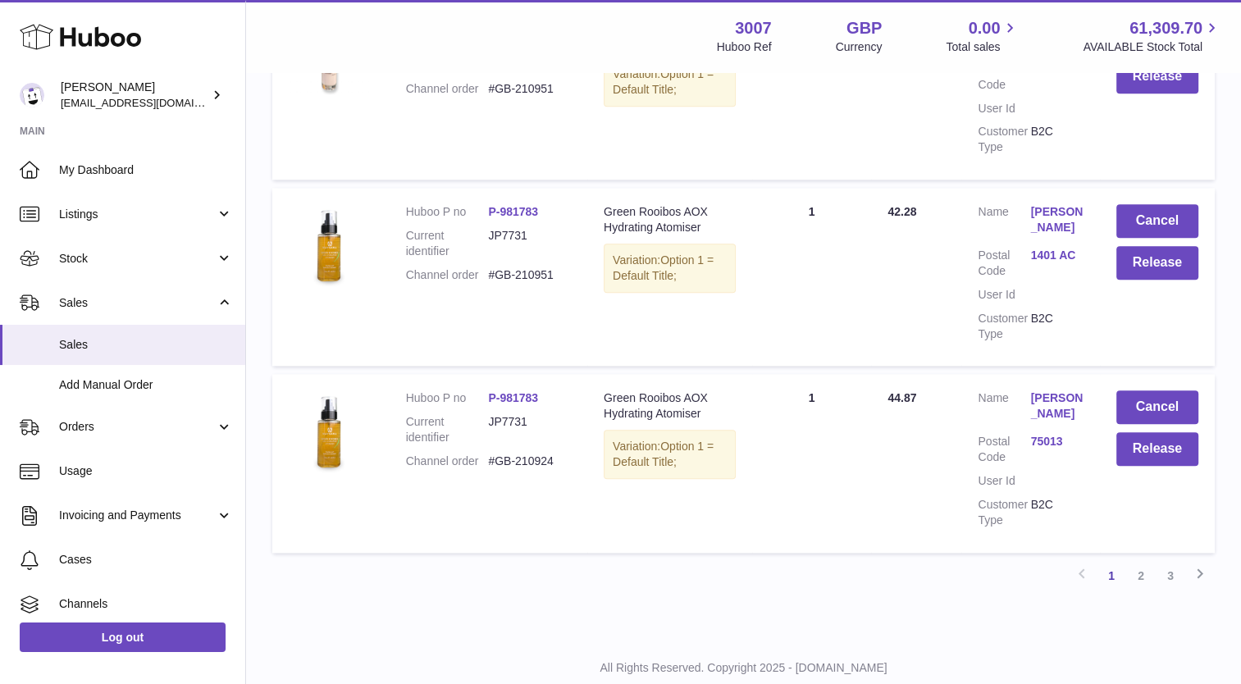
scroll to position [1775, 0]
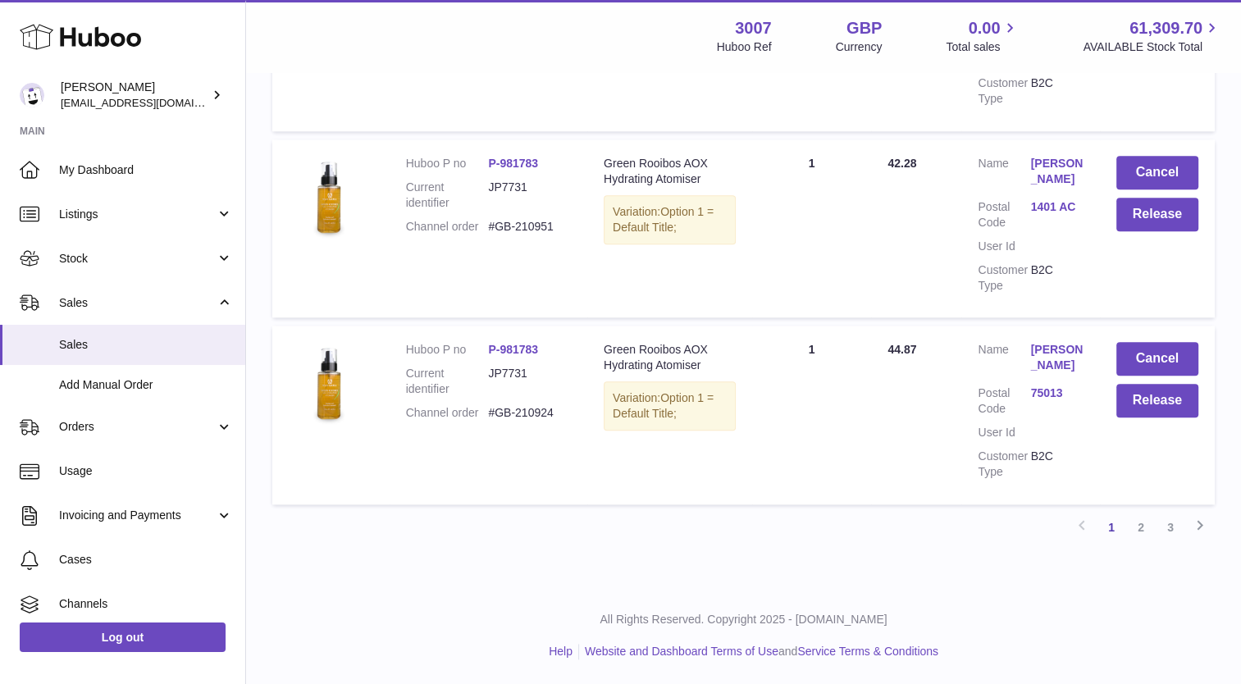
click at [1156, 420] on td "Cancel Release" at bounding box center [1157, 415] width 115 height 178
click at [1153, 403] on button "Release" at bounding box center [1157, 401] width 82 height 34
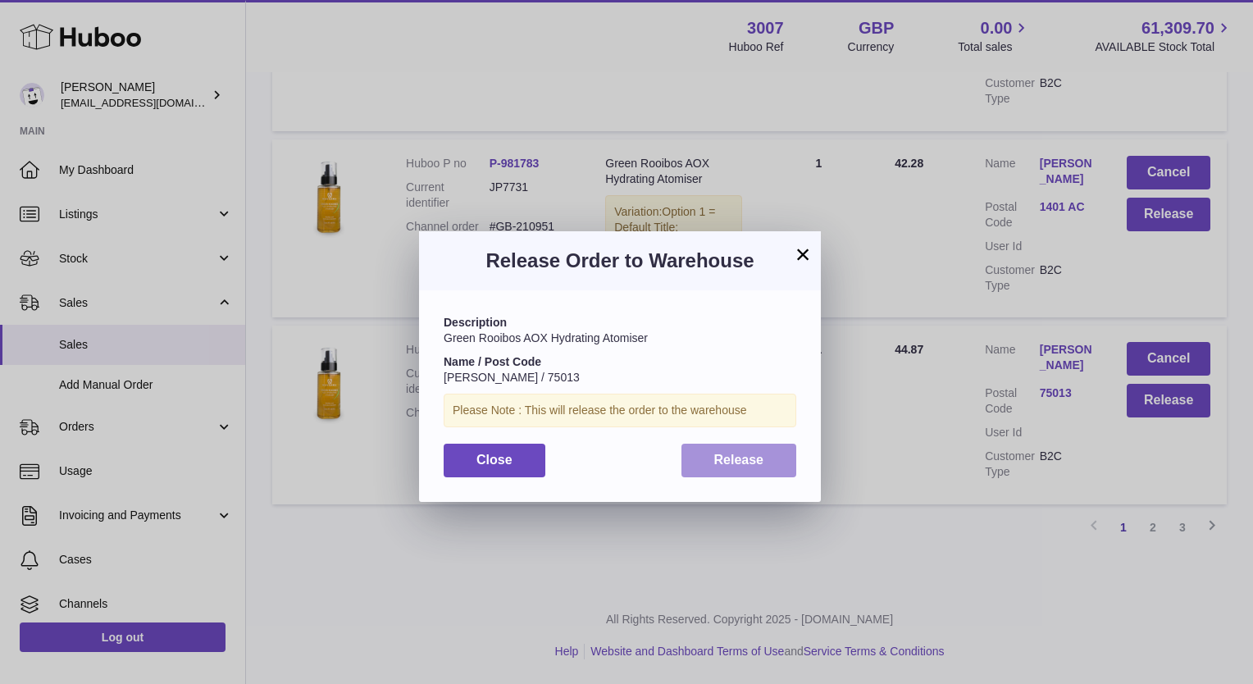
click at [761, 466] on span "Release" at bounding box center [739, 460] width 50 height 14
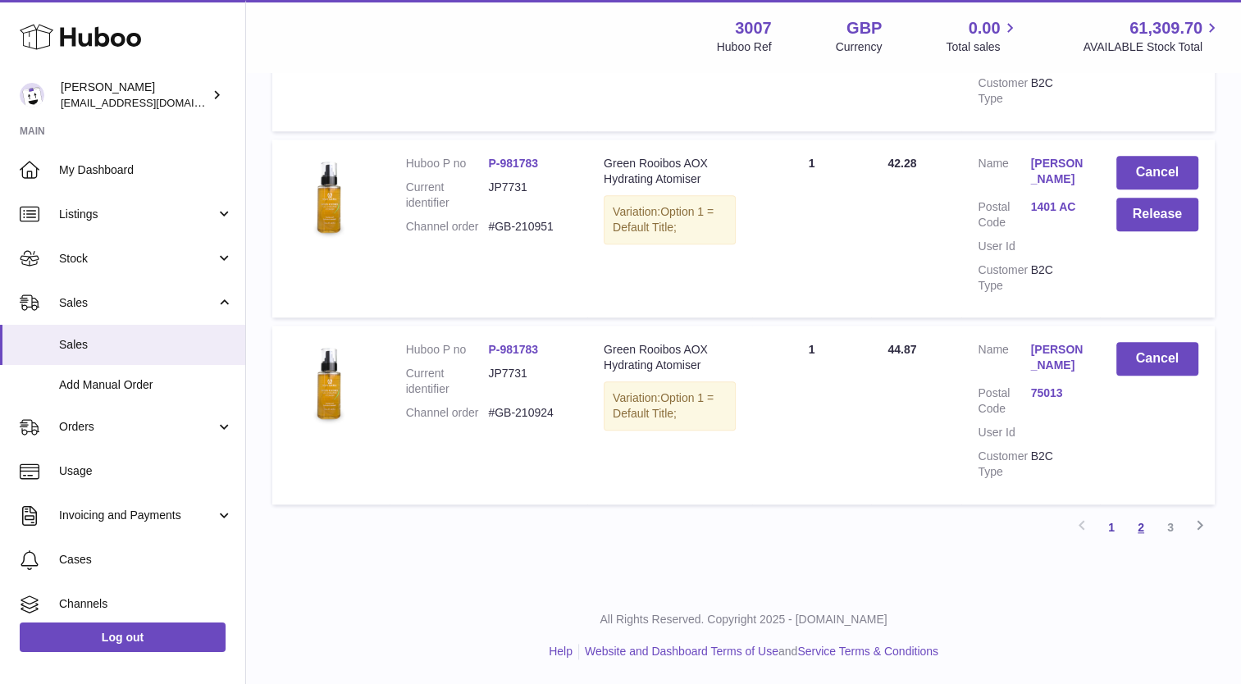
click at [1141, 525] on link "2" at bounding box center [1141, 528] width 30 height 30
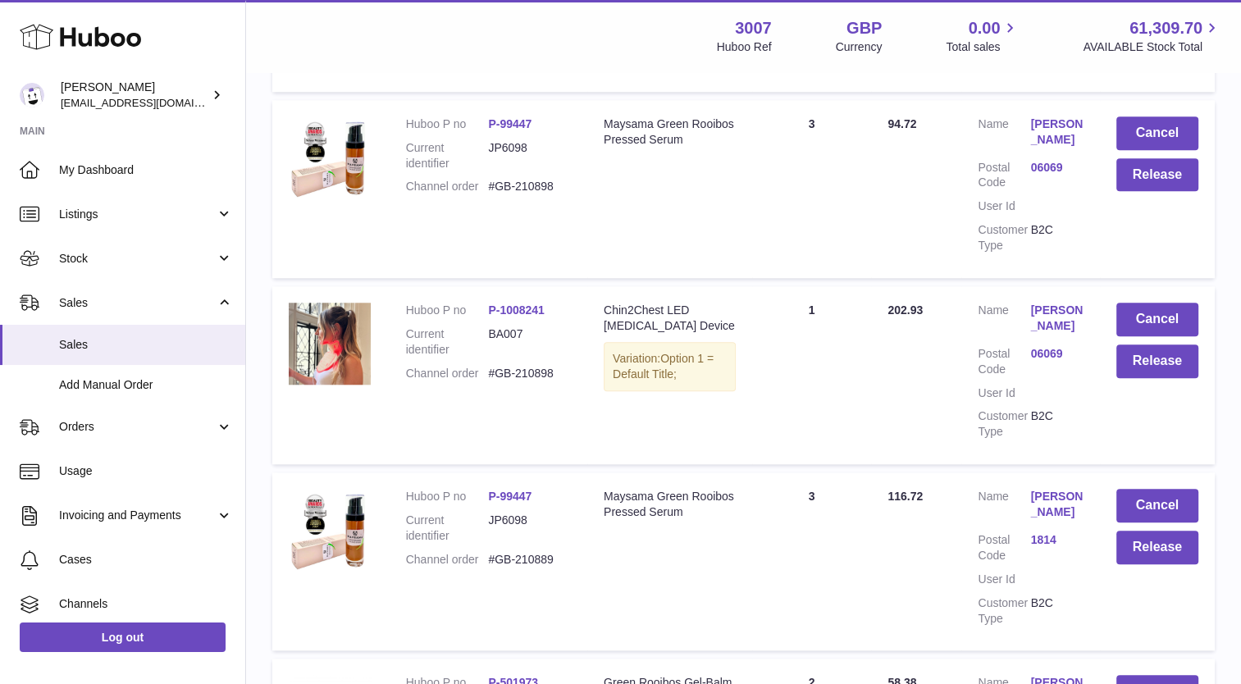
scroll to position [1758, 0]
